Goal: Go to known website: Go to known website

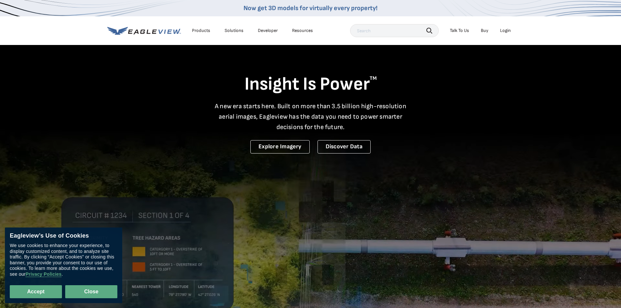
click at [98, 290] on button "Close" at bounding box center [91, 291] width 52 height 13
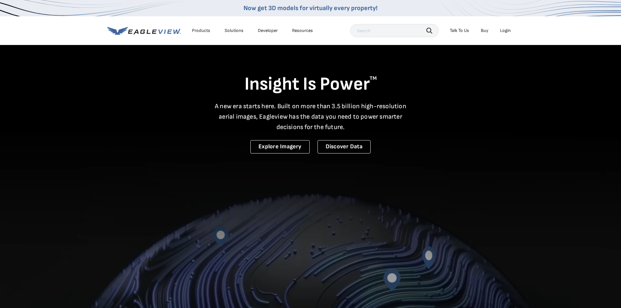
drag, startPoint x: 0, startPoint y: 0, endPoint x: 508, endPoint y: 31, distance: 509.4
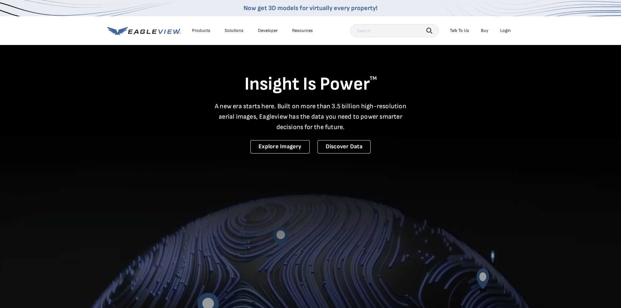
click at [508, 31] on div "Login" at bounding box center [505, 31] width 11 height 6
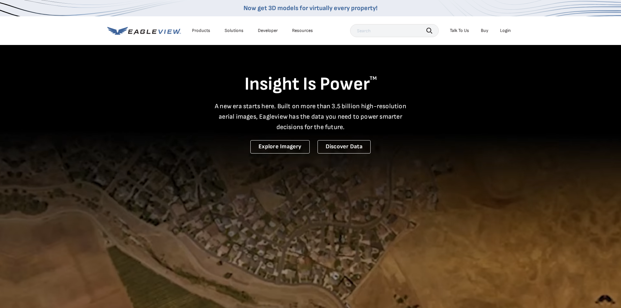
click at [505, 32] on div "Login" at bounding box center [505, 31] width 11 height 6
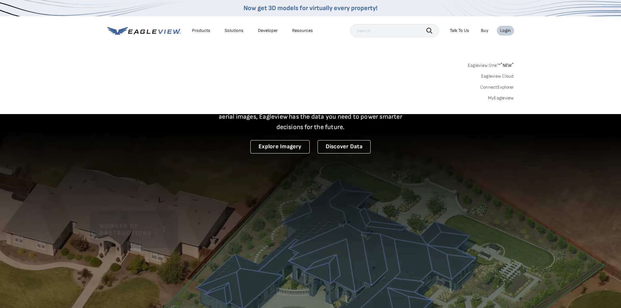
click at [493, 100] on link "MyEagleview" at bounding box center [501, 98] width 26 height 6
